Goal: Find specific page/section: Find specific page/section

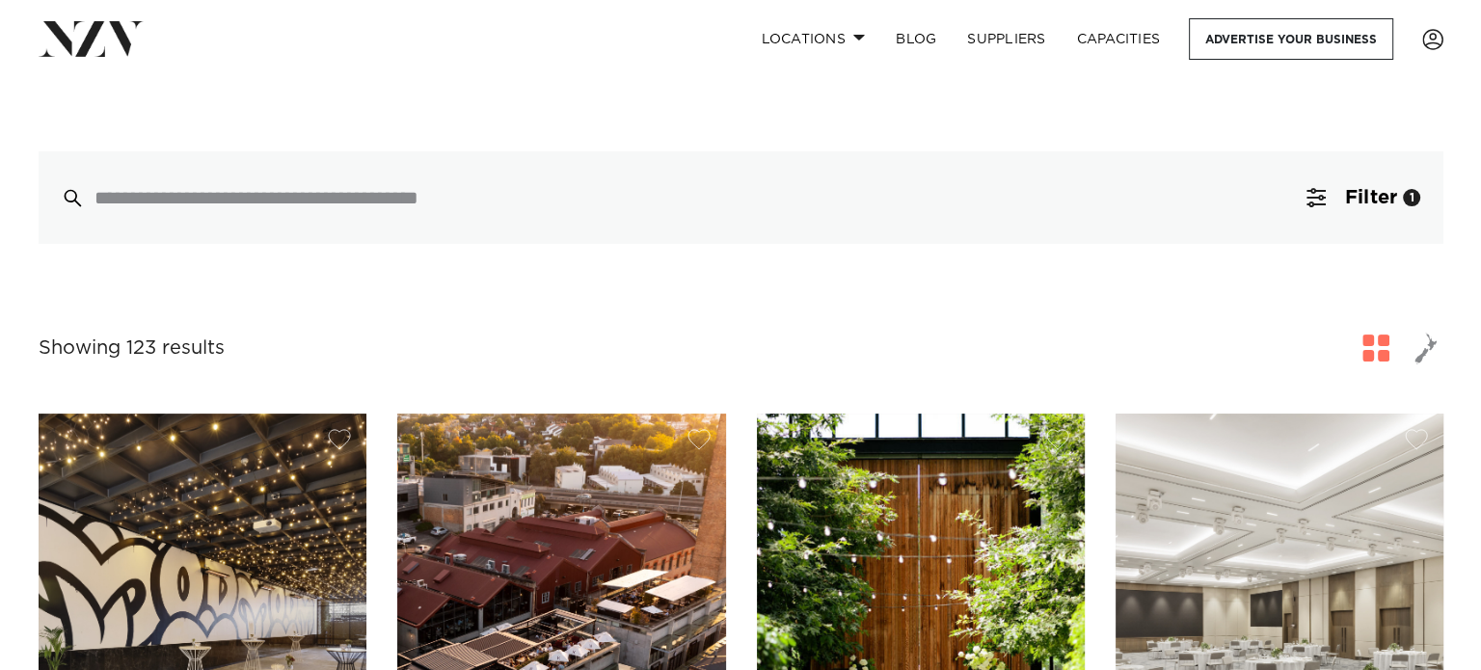
scroll to position [289, 0]
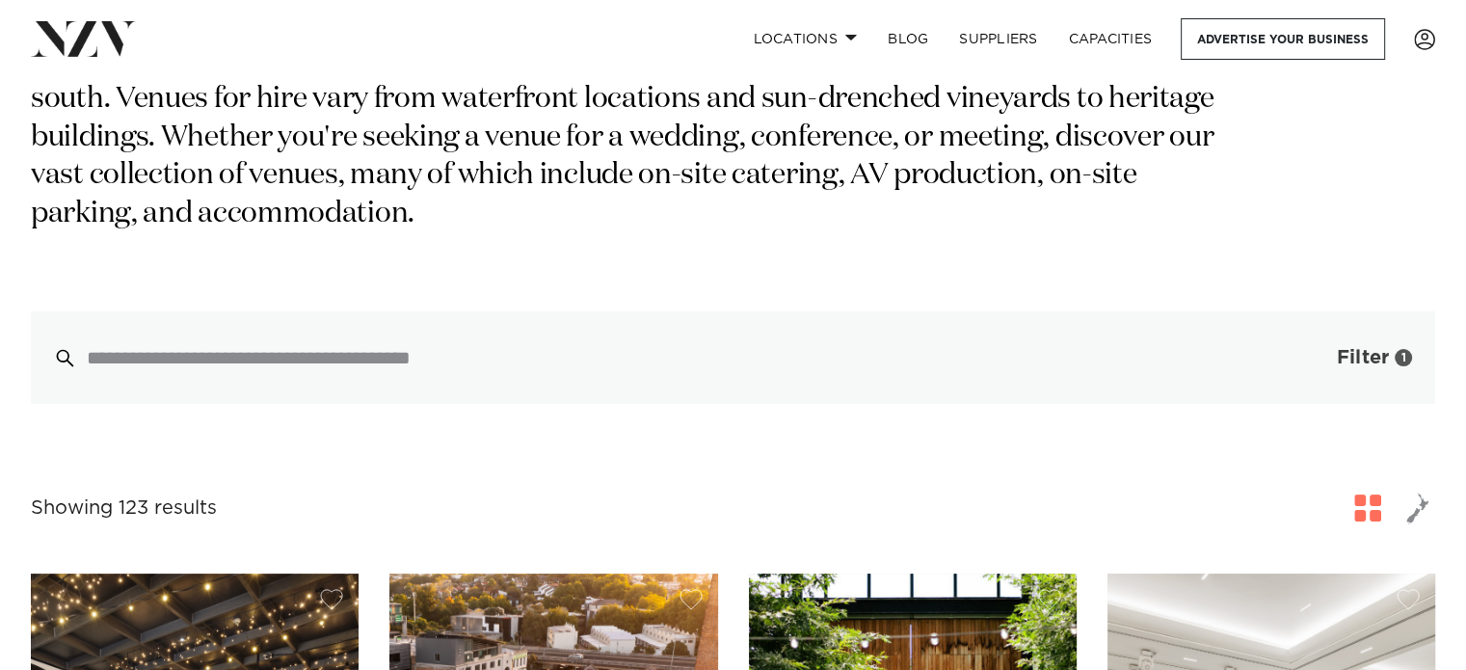
click at [1349, 348] on span "Filter" at bounding box center [1363, 357] width 52 height 19
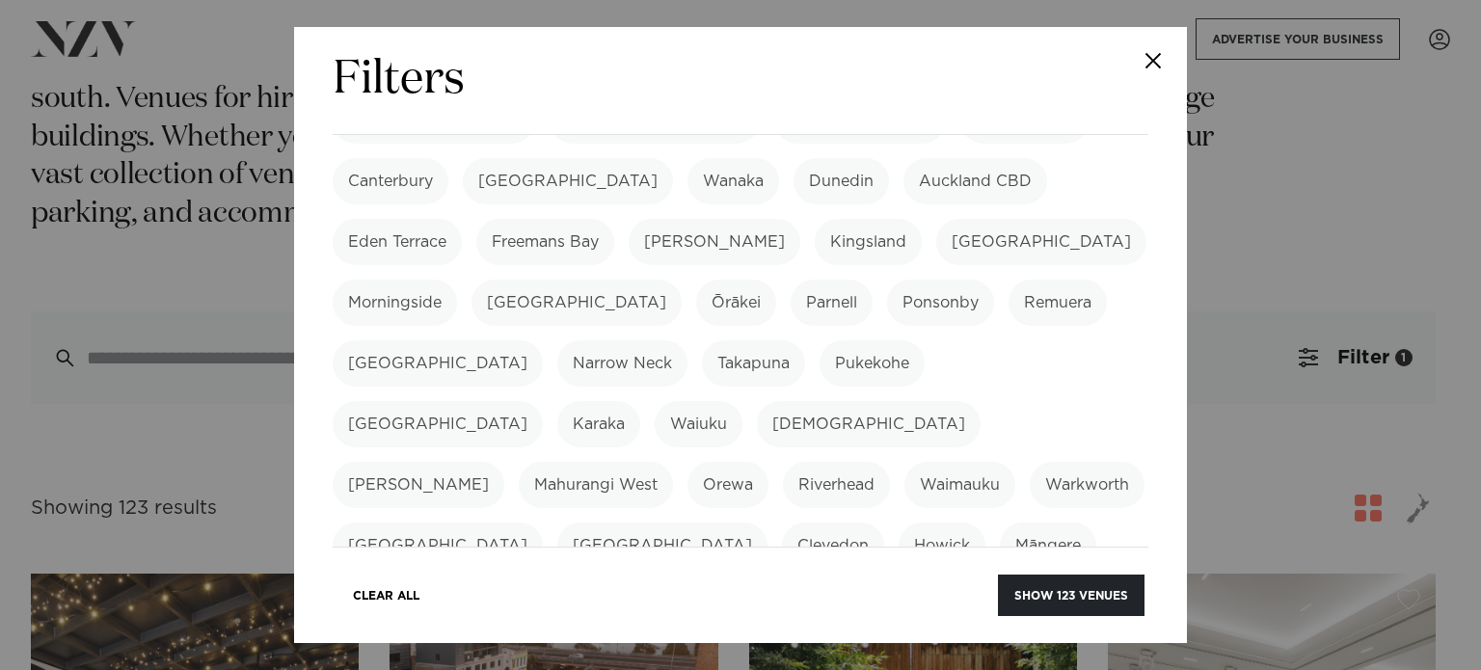
scroll to position [578, 0]
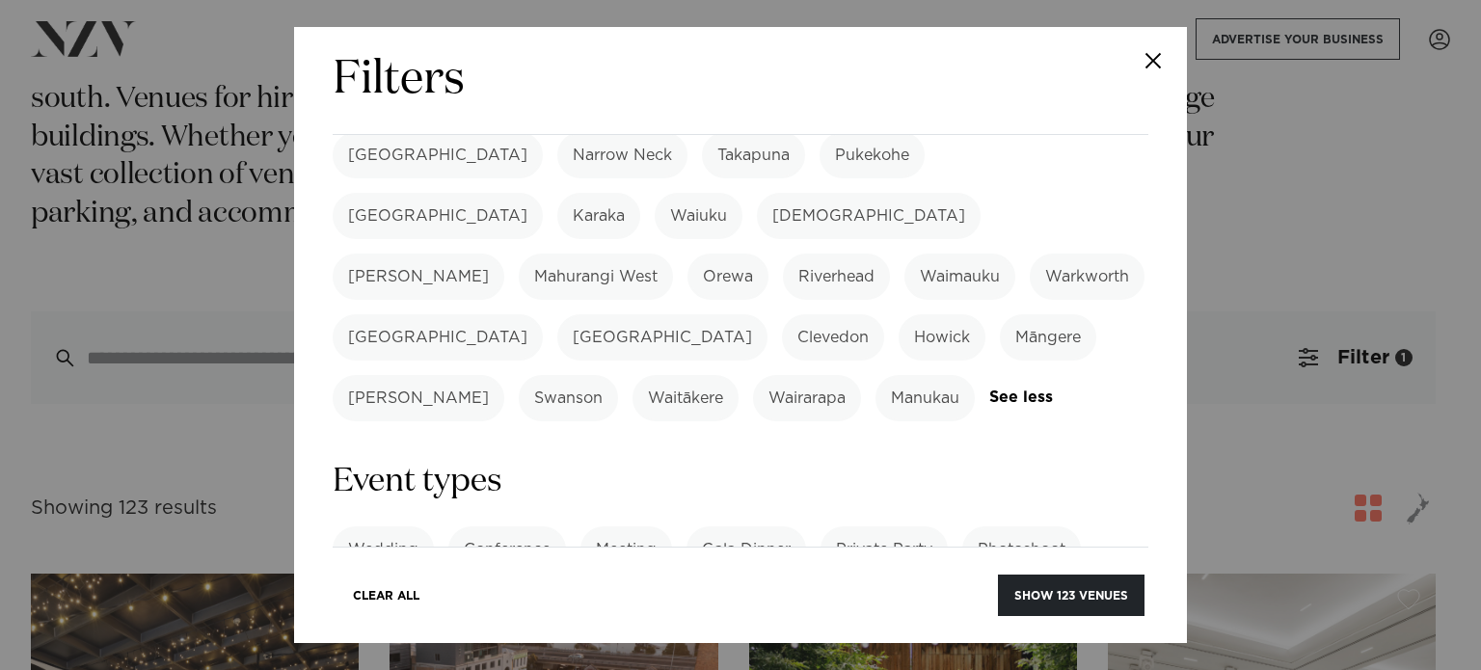
click at [517, 526] on label "Conference" at bounding box center [507, 549] width 118 height 46
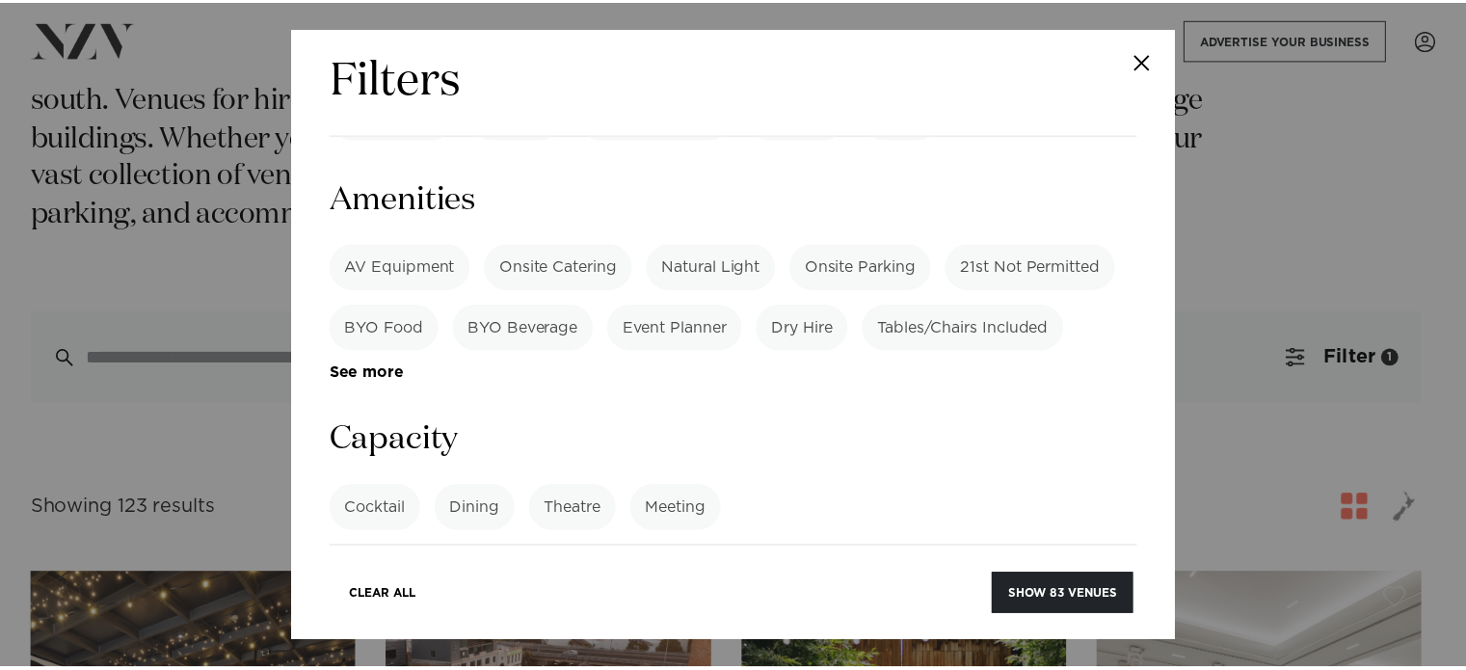
scroll to position [1350, 0]
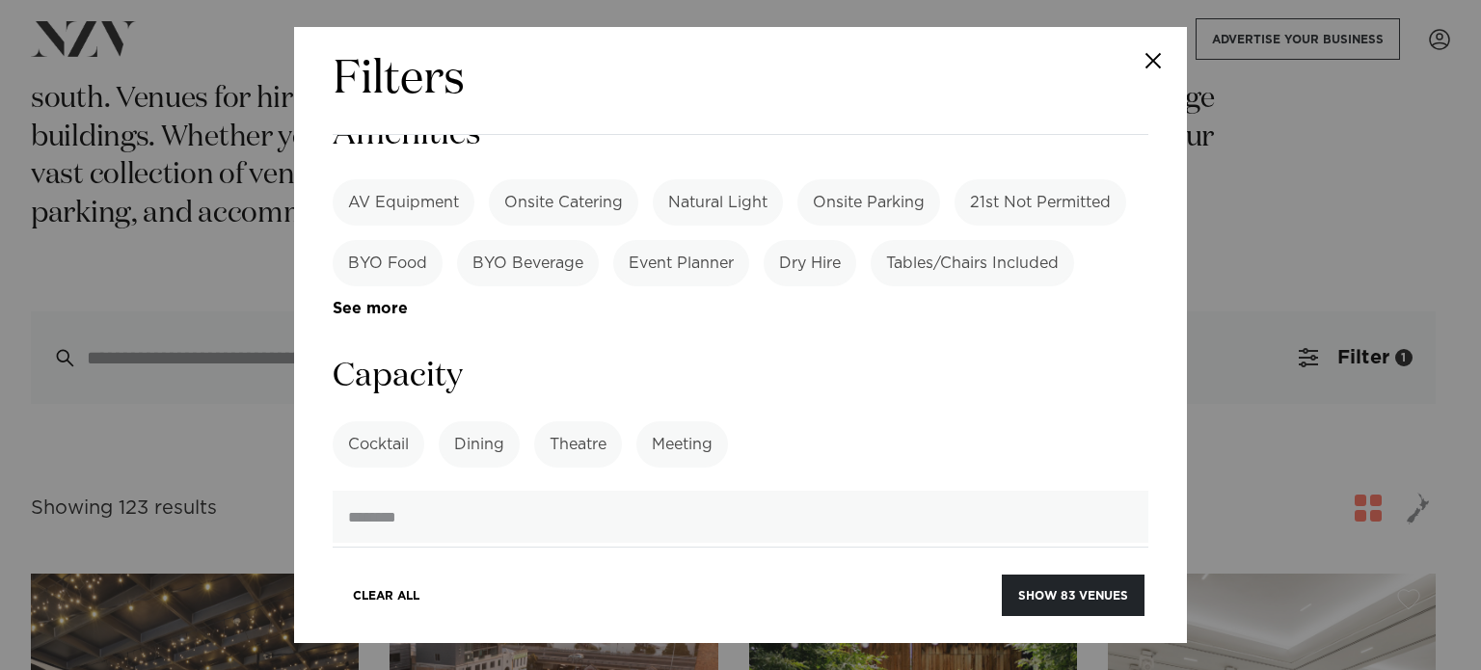
click at [593, 421] on label "Theatre" at bounding box center [578, 444] width 88 height 46
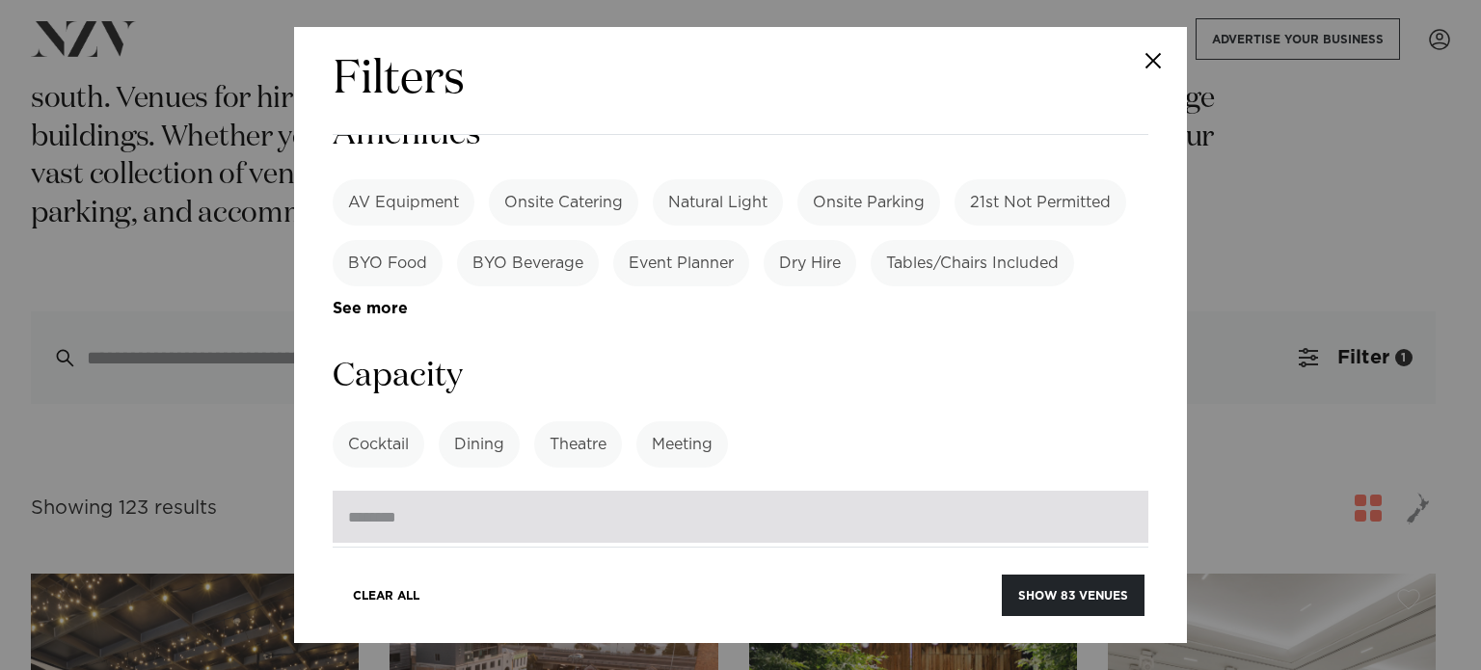
click at [556, 491] on input "number" at bounding box center [741, 517] width 816 height 52
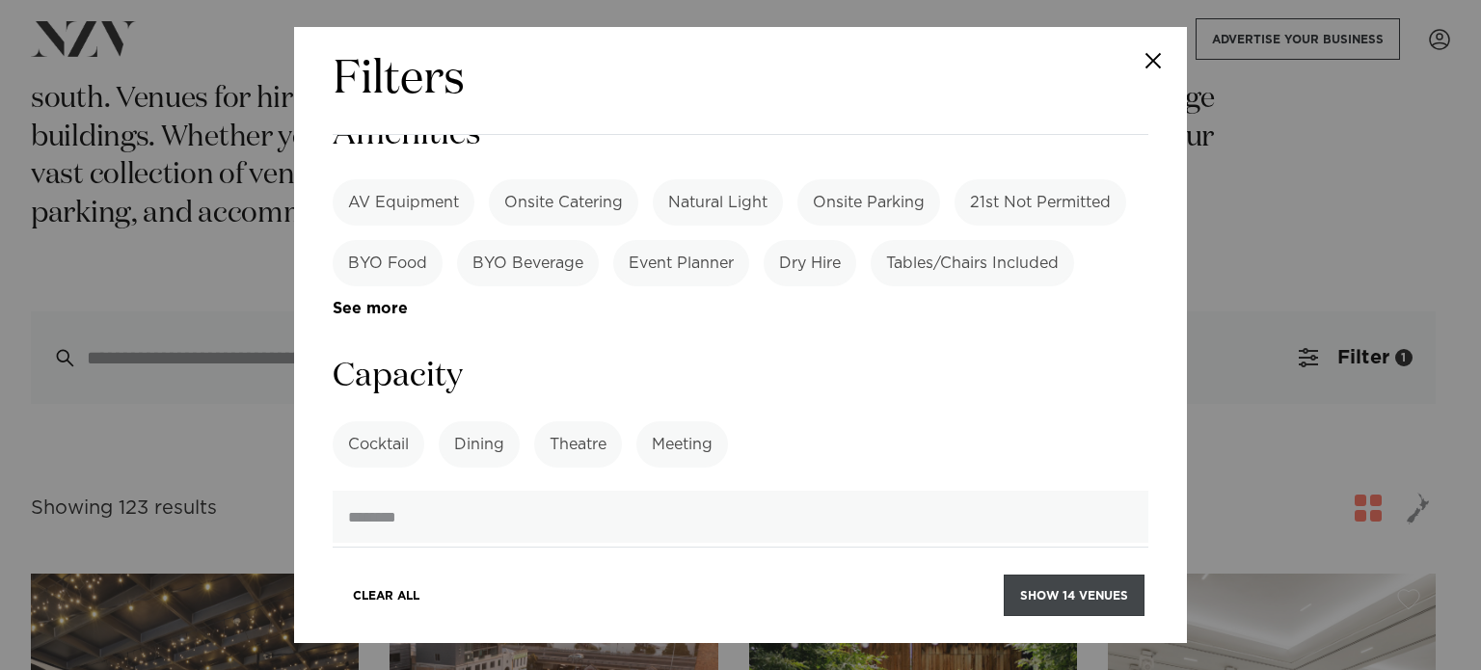
type input "***"
click at [1039, 583] on button "Show 14 venues" at bounding box center [1074, 595] width 141 height 41
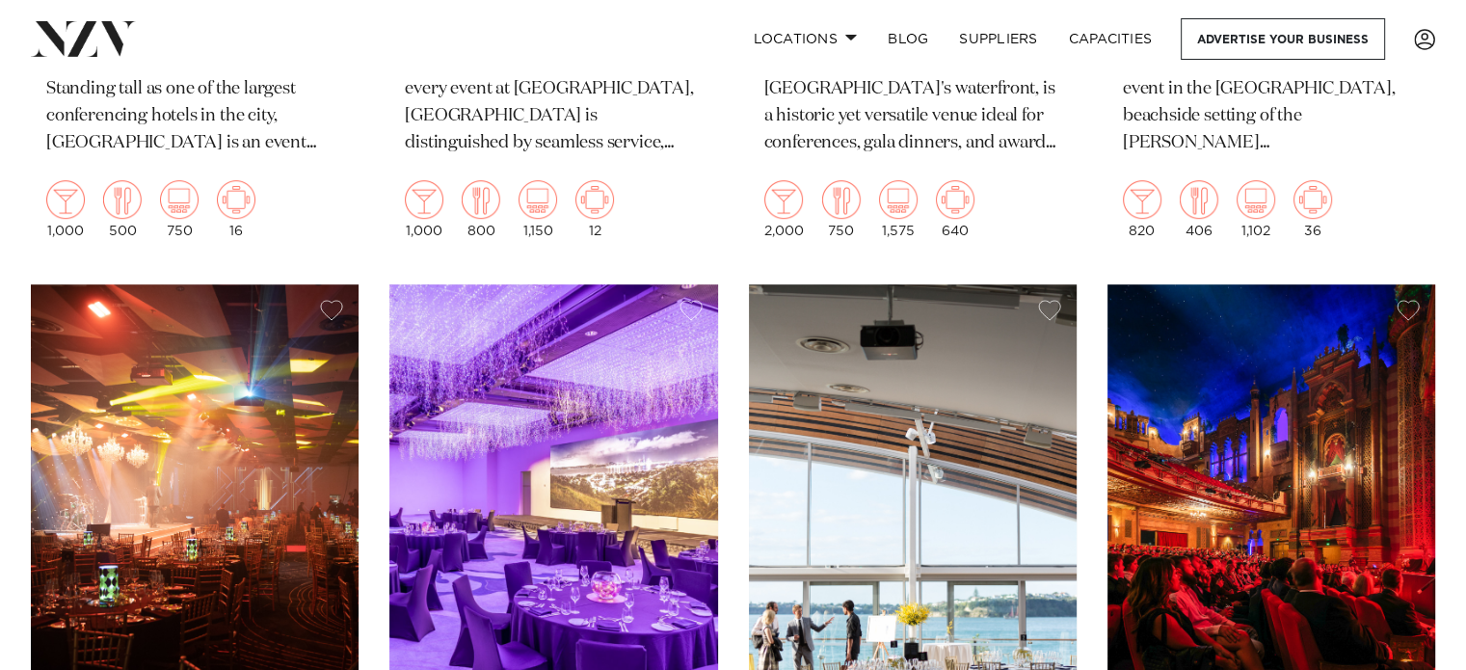
scroll to position [1253, 0]
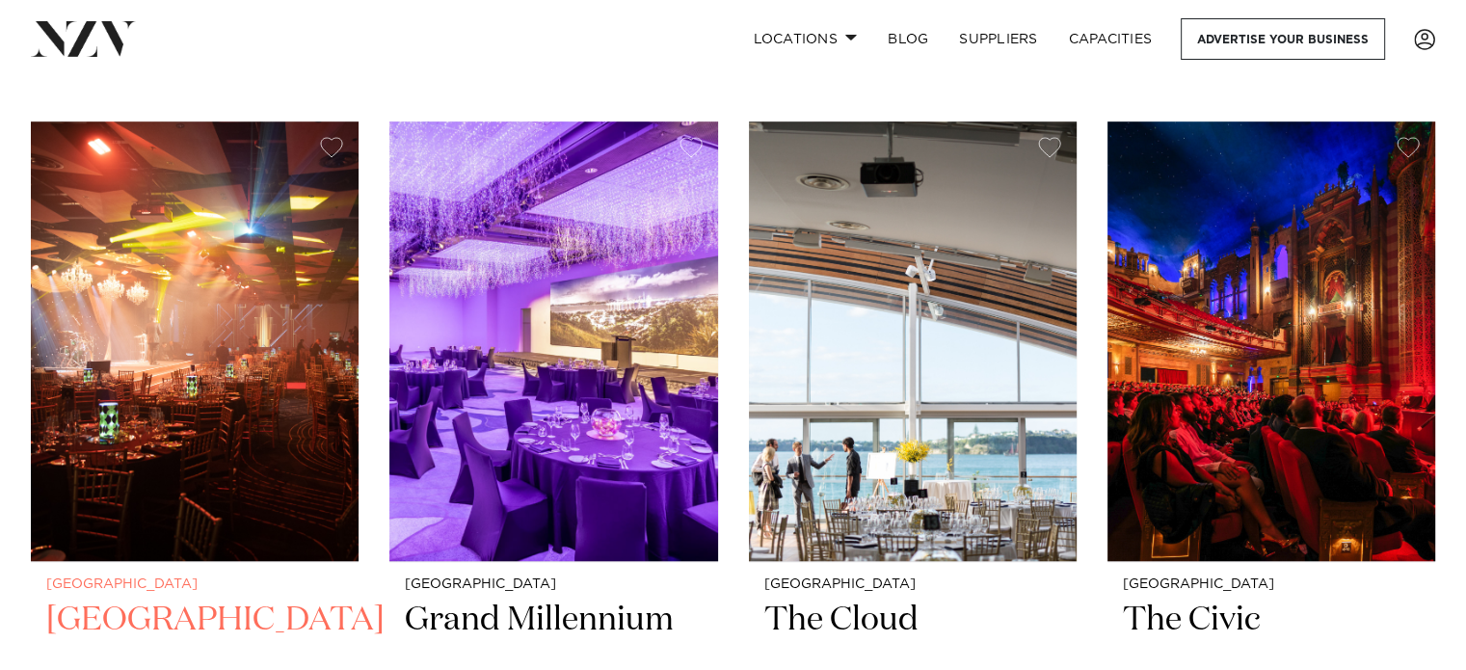
click at [188, 538] on img at bounding box center [195, 341] width 328 height 440
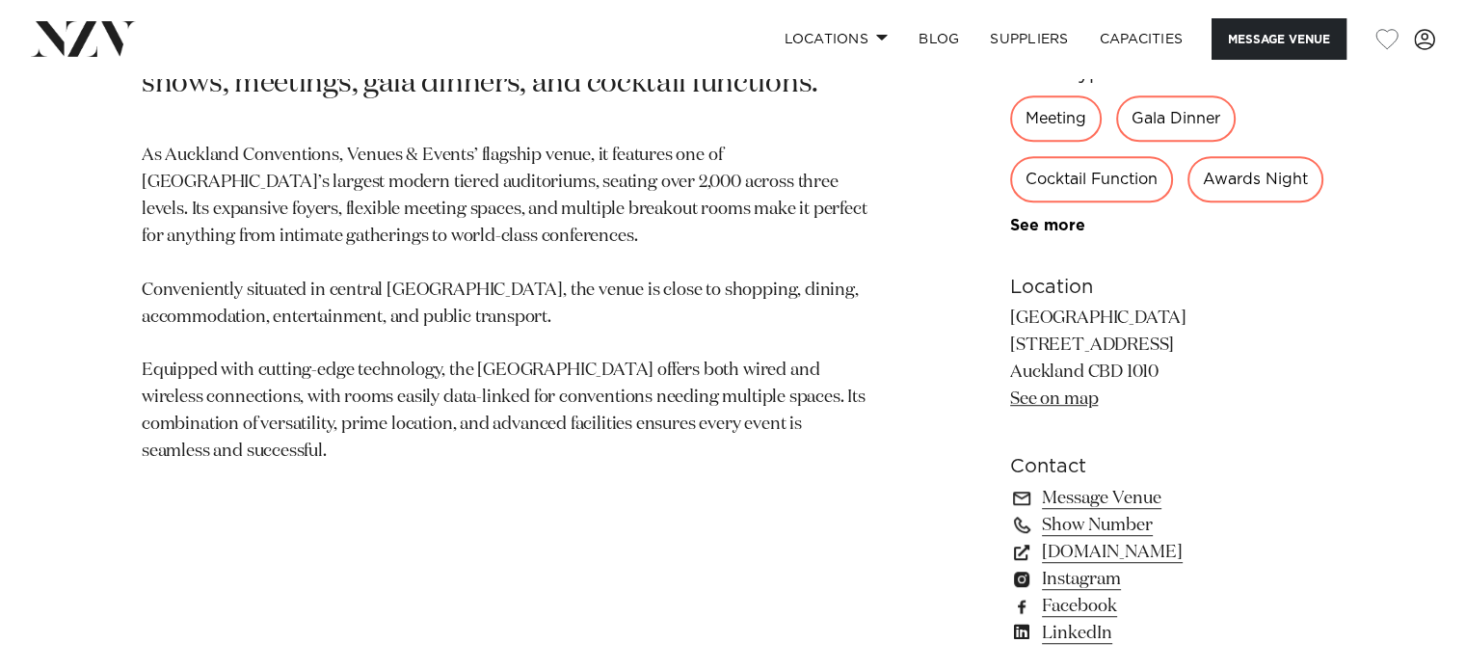
scroll to position [1157, 0]
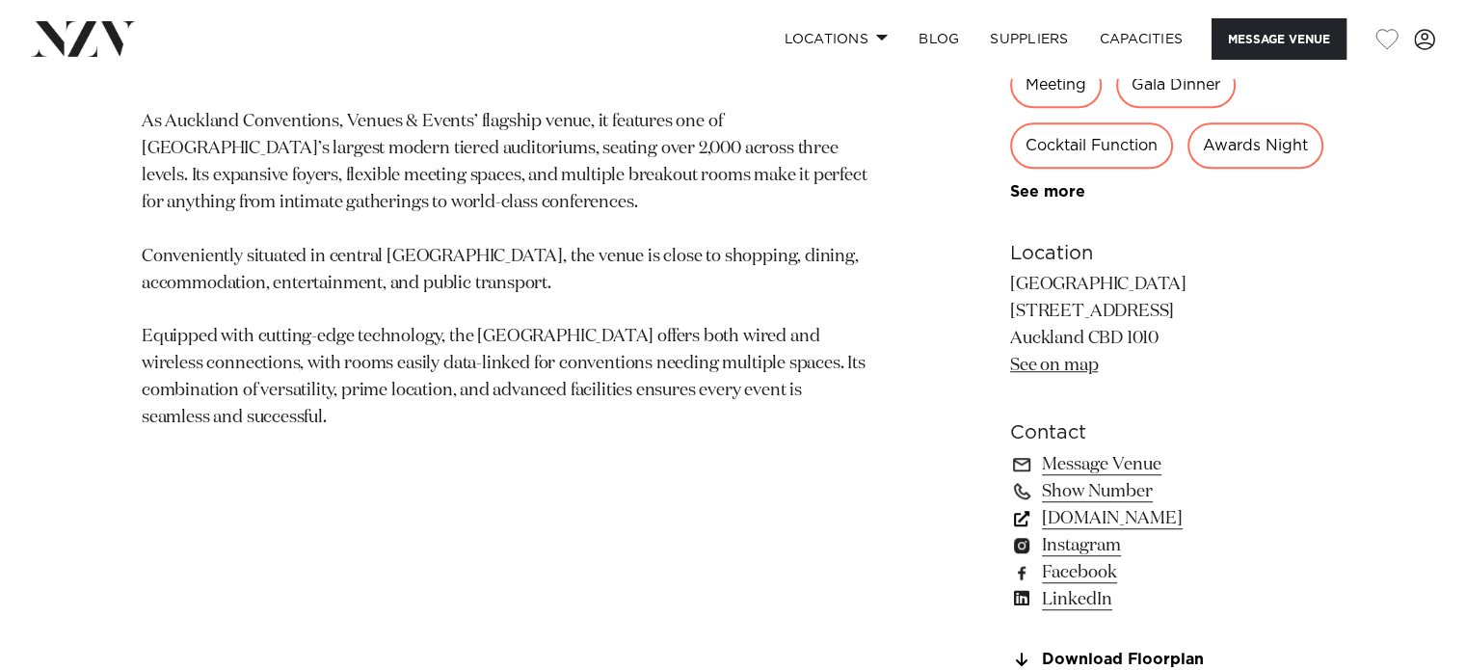
click at [1192, 518] on link "www.aucklandconventions.co.nz" at bounding box center [1167, 518] width 314 height 27
